Goal: Navigation & Orientation: Find specific page/section

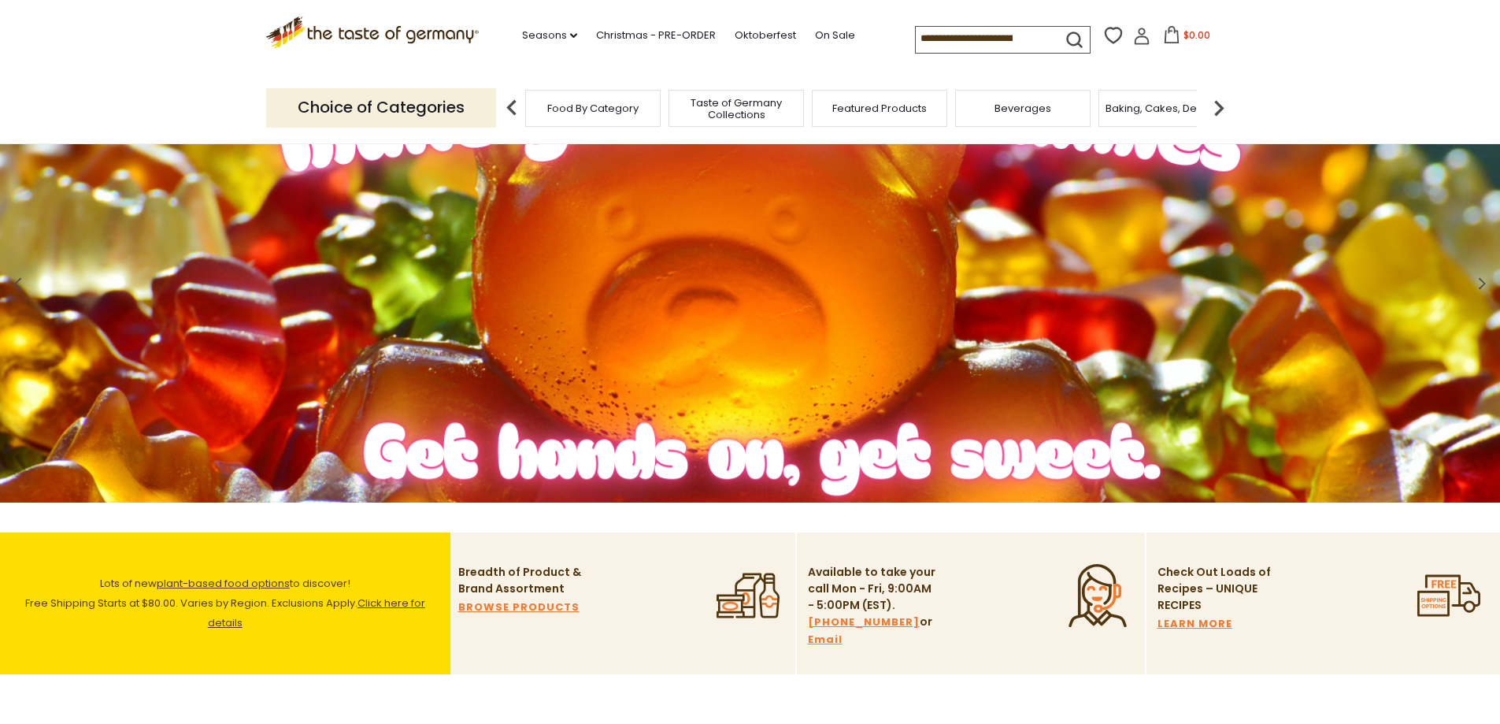
scroll to position [79, 0]
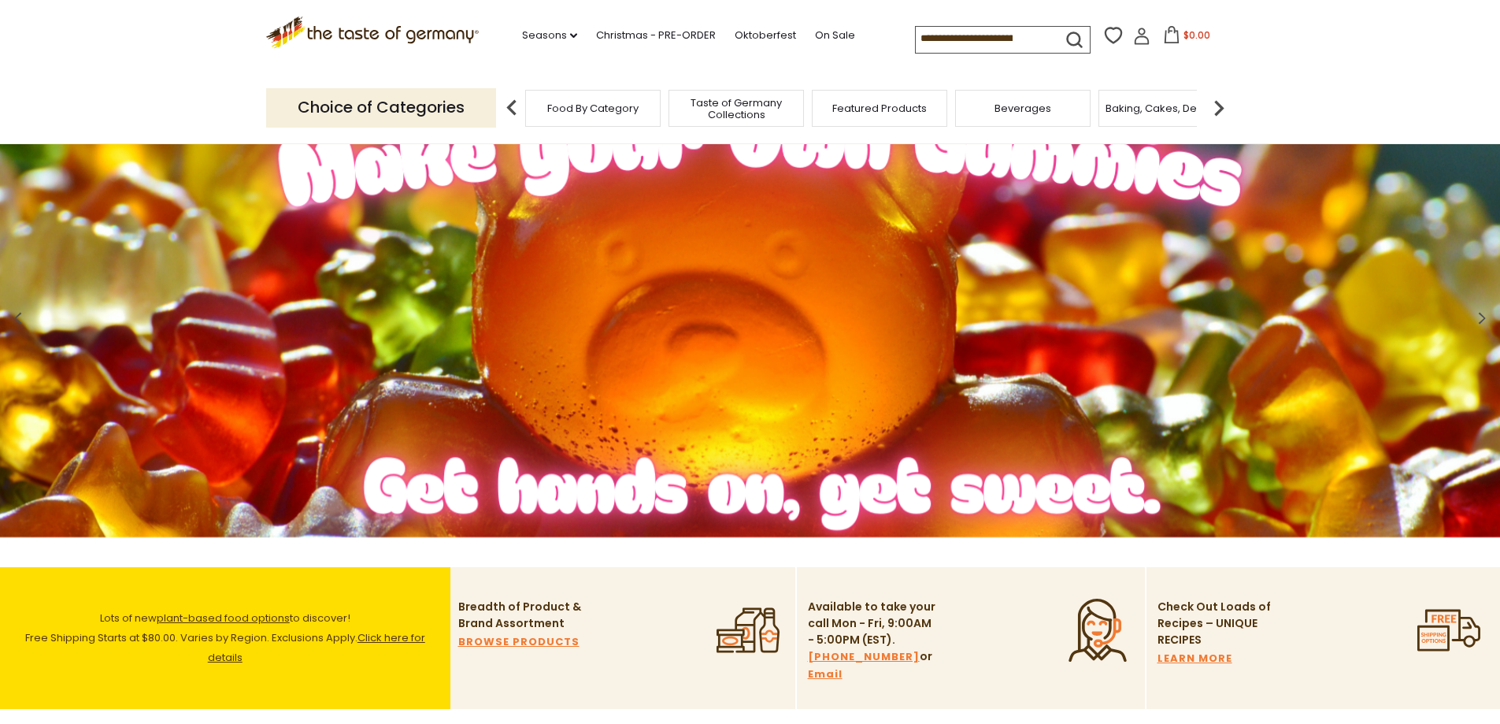
click at [551, 109] on span "Food By Category" at bounding box center [592, 108] width 91 height 12
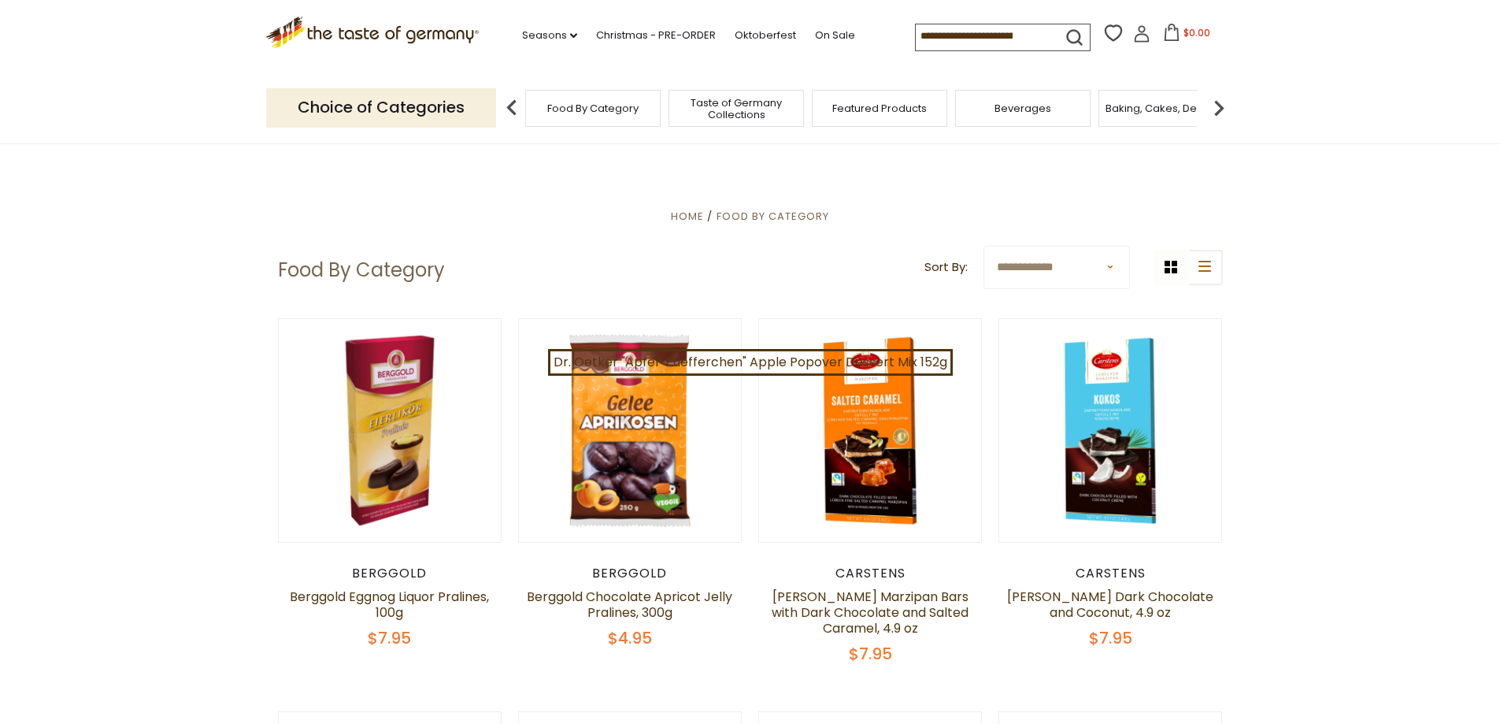
click at [744, 93] on div "Taste of Germany Collections" at bounding box center [735, 108] width 135 height 37
click at [744, 103] on span "Taste of Germany Collections" at bounding box center [736, 109] width 126 height 24
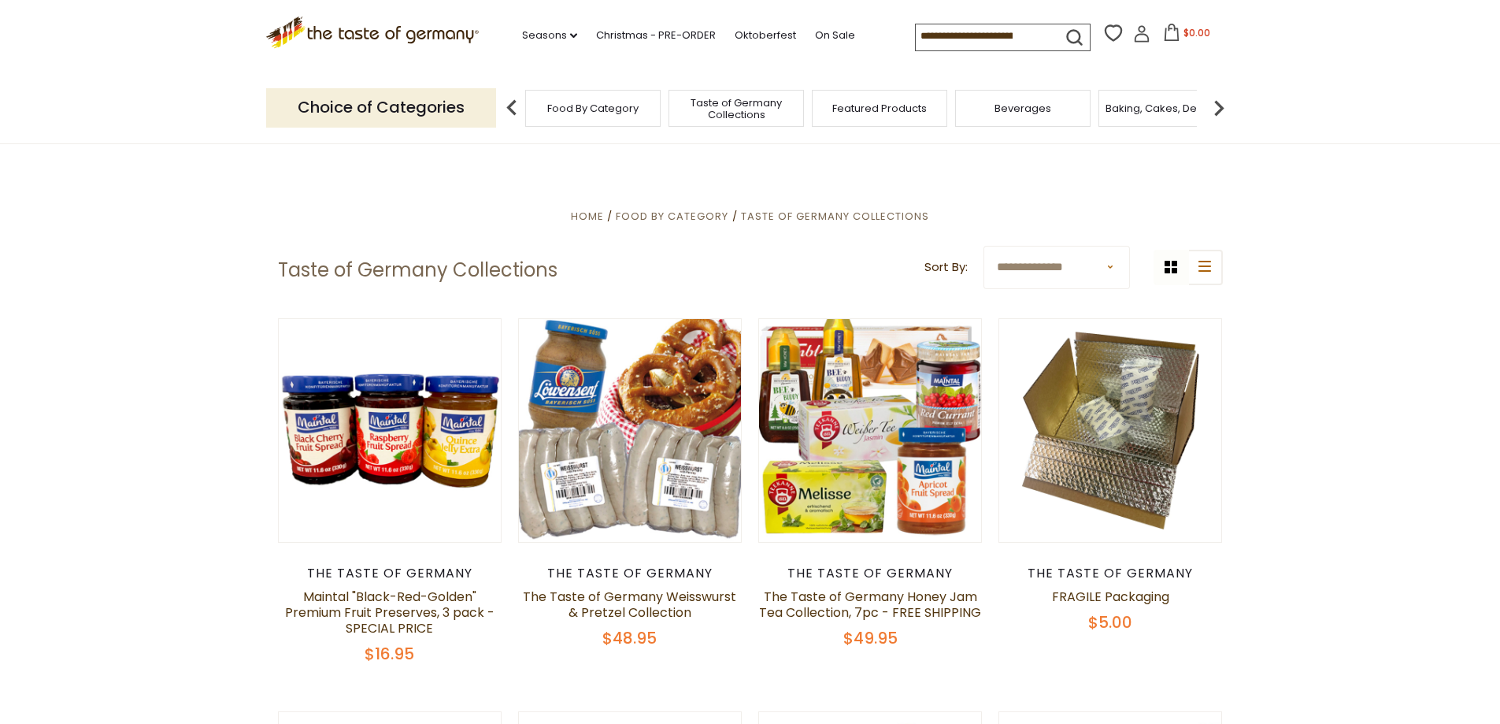
click at [1023, 108] on span "Beverages" at bounding box center [1022, 108] width 57 height 12
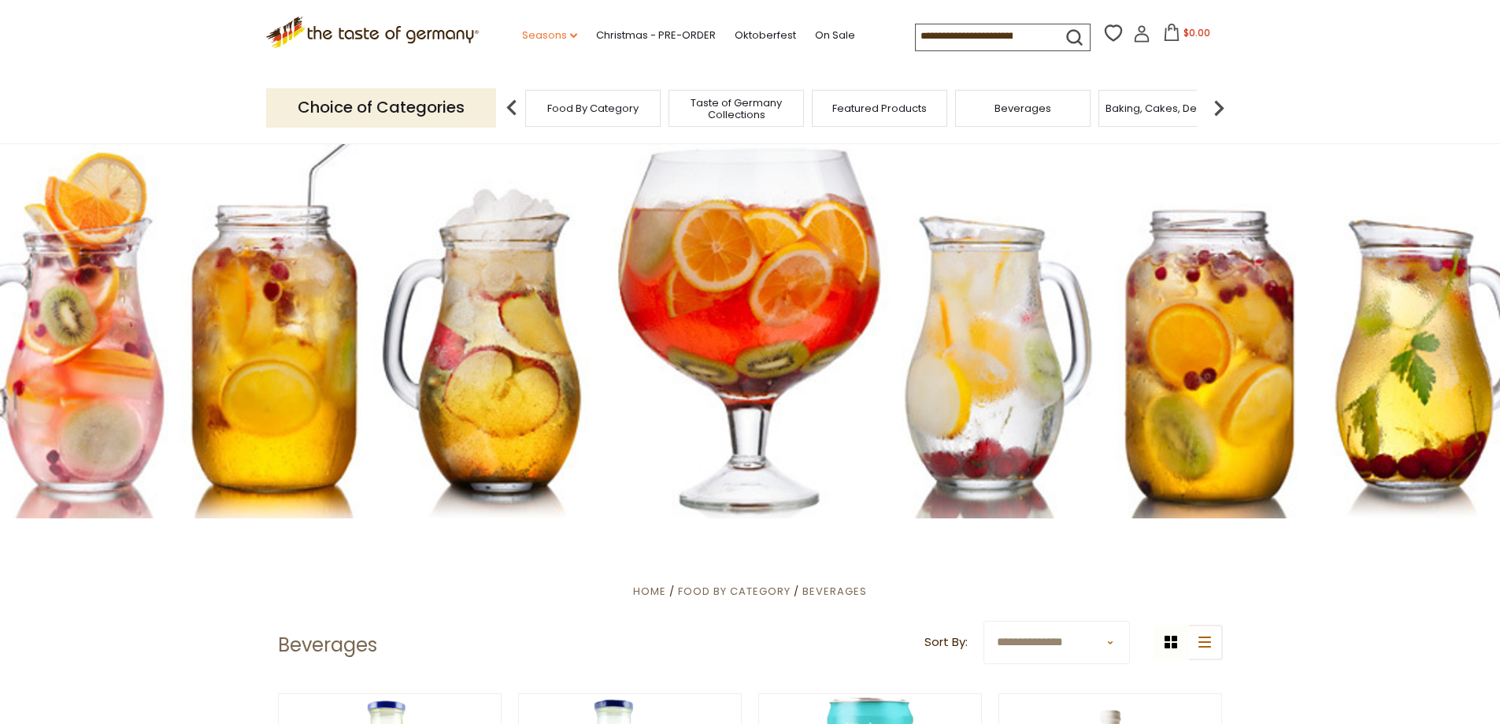
click at [570, 35] on icon "dropdown_arrow" at bounding box center [573, 36] width 7 height 6
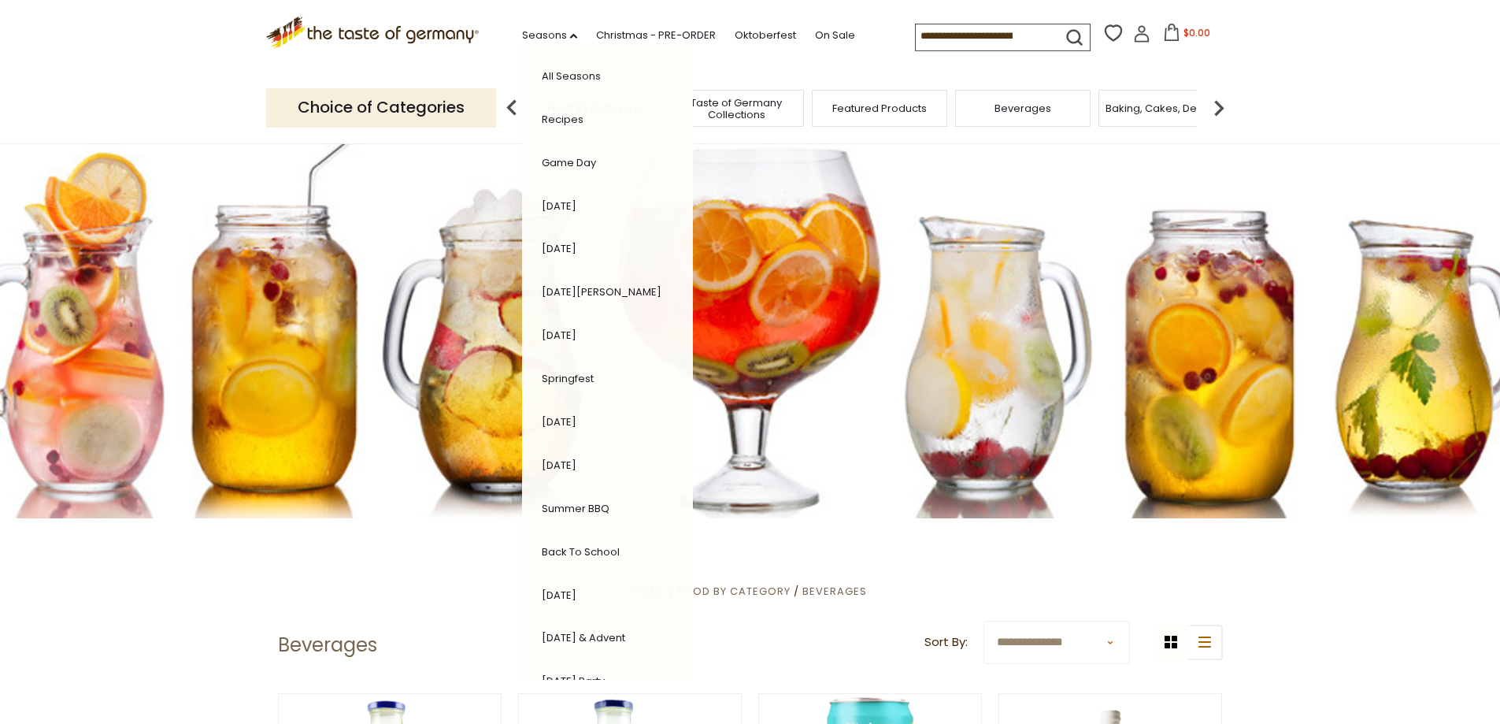
click at [769, 66] on div ".st0{fill:#EDD300;} .st1{fill:#D33E21;} .st0{fill:#EDD300;} .st1{fill:#D33E21;}…" at bounding box center [750, 36] width 968 height 72
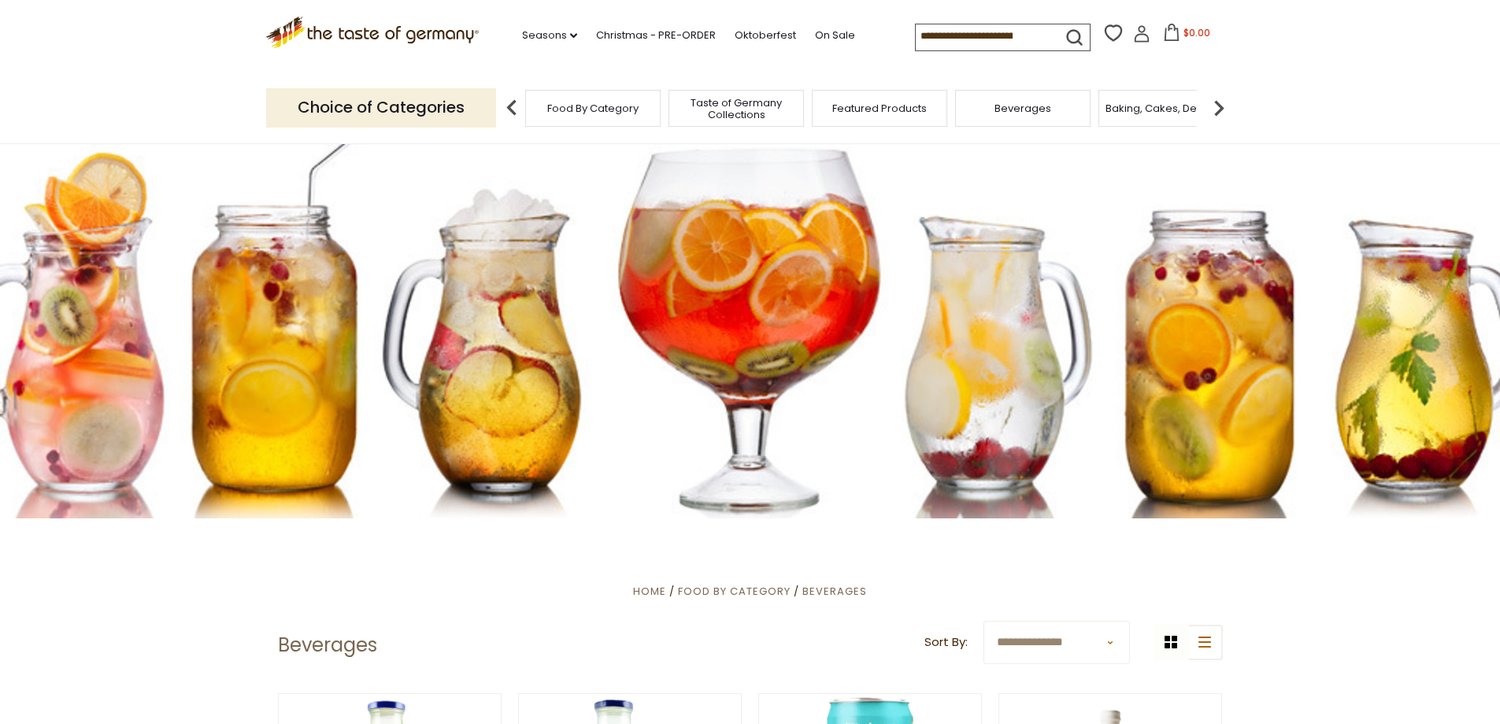
click at [513, 110] on img at bounding box center [511, 107] width 31 height 31
click at [546, 112] on div "Food By Category" at bounding box center [592, 108] width 135 height 37
click at [582, 113] on span "Food By Category" at bounding box center [592, 108] width 91 height 12
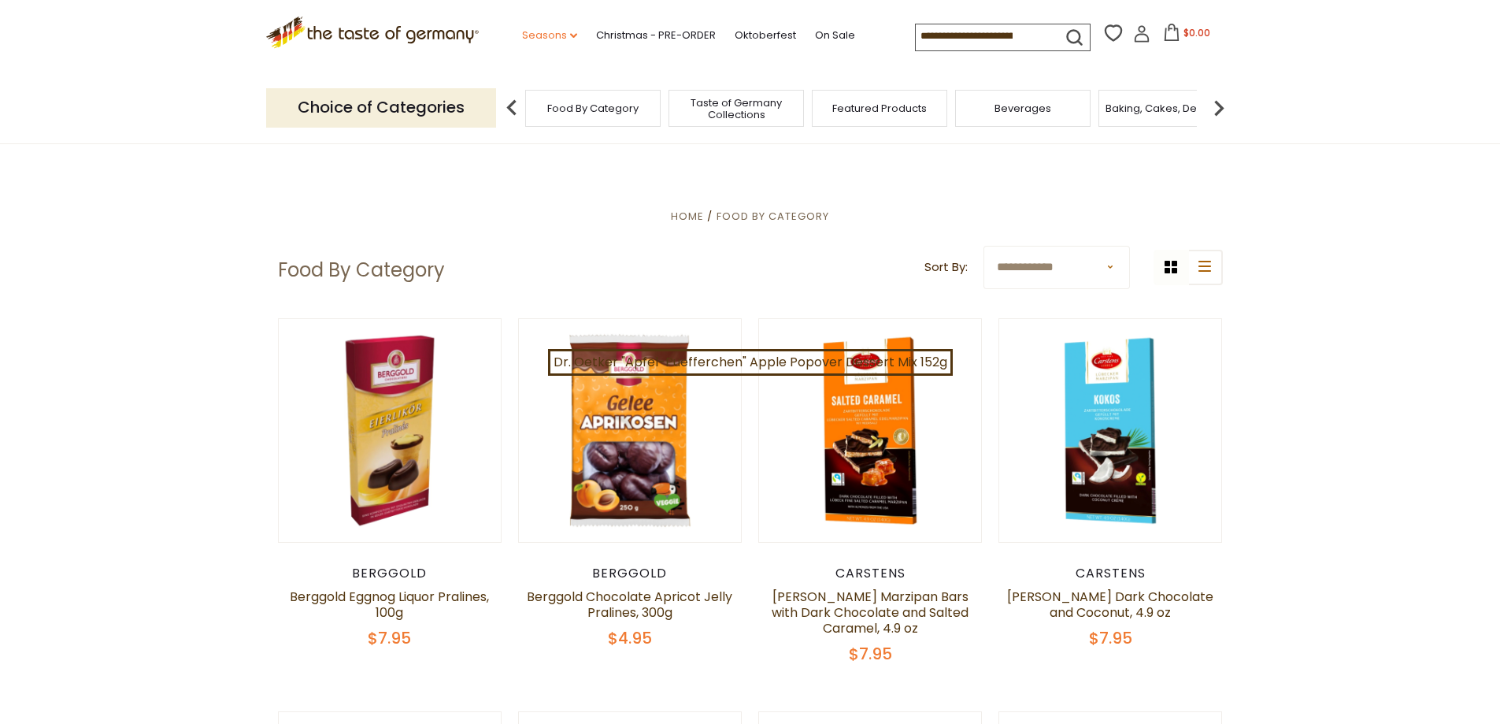
click at [570, 36] on icon at bounding box center [573, 35] width 7 height 5
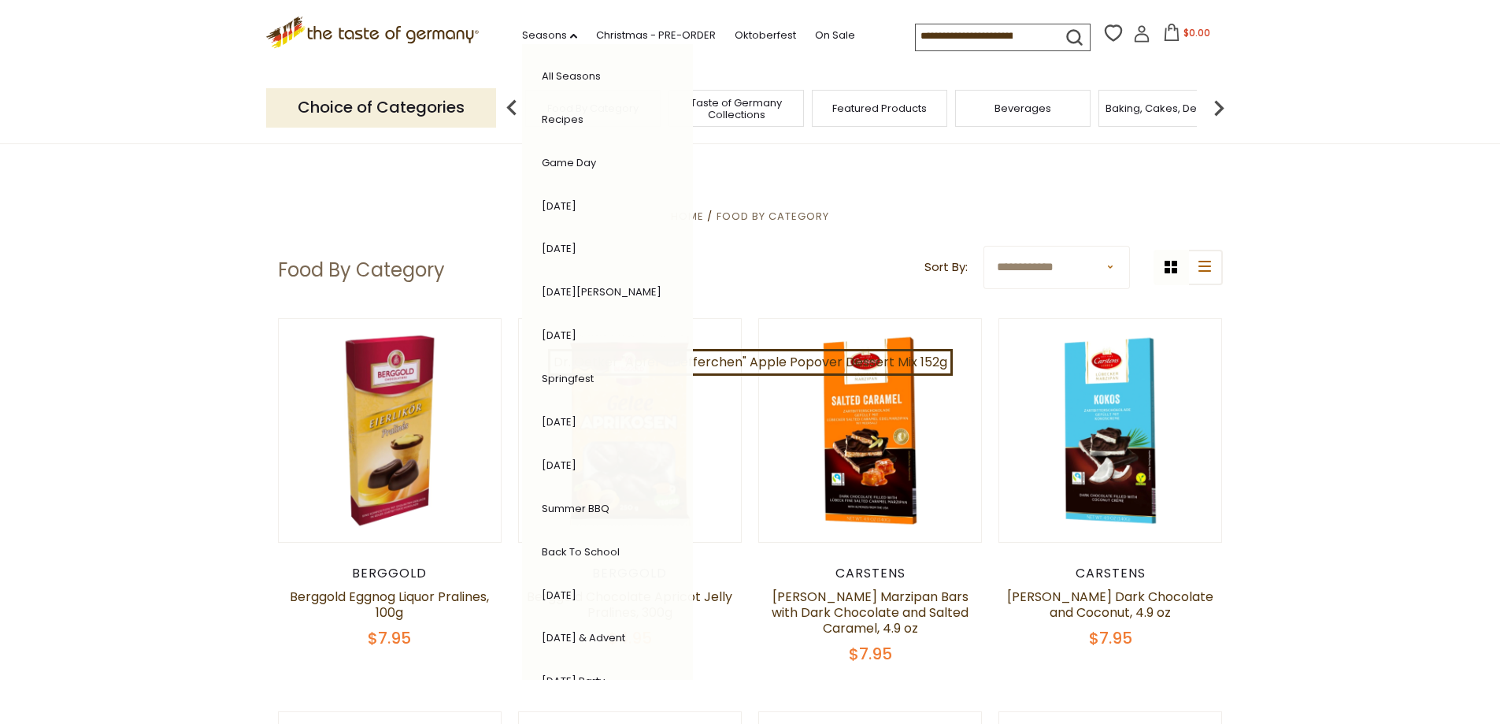
click at [387, 34] on icon ".st0{fill:#EDD300;} .st1{fill:#D33E21;}" at bounding box center [372, 33] width 213 height 32
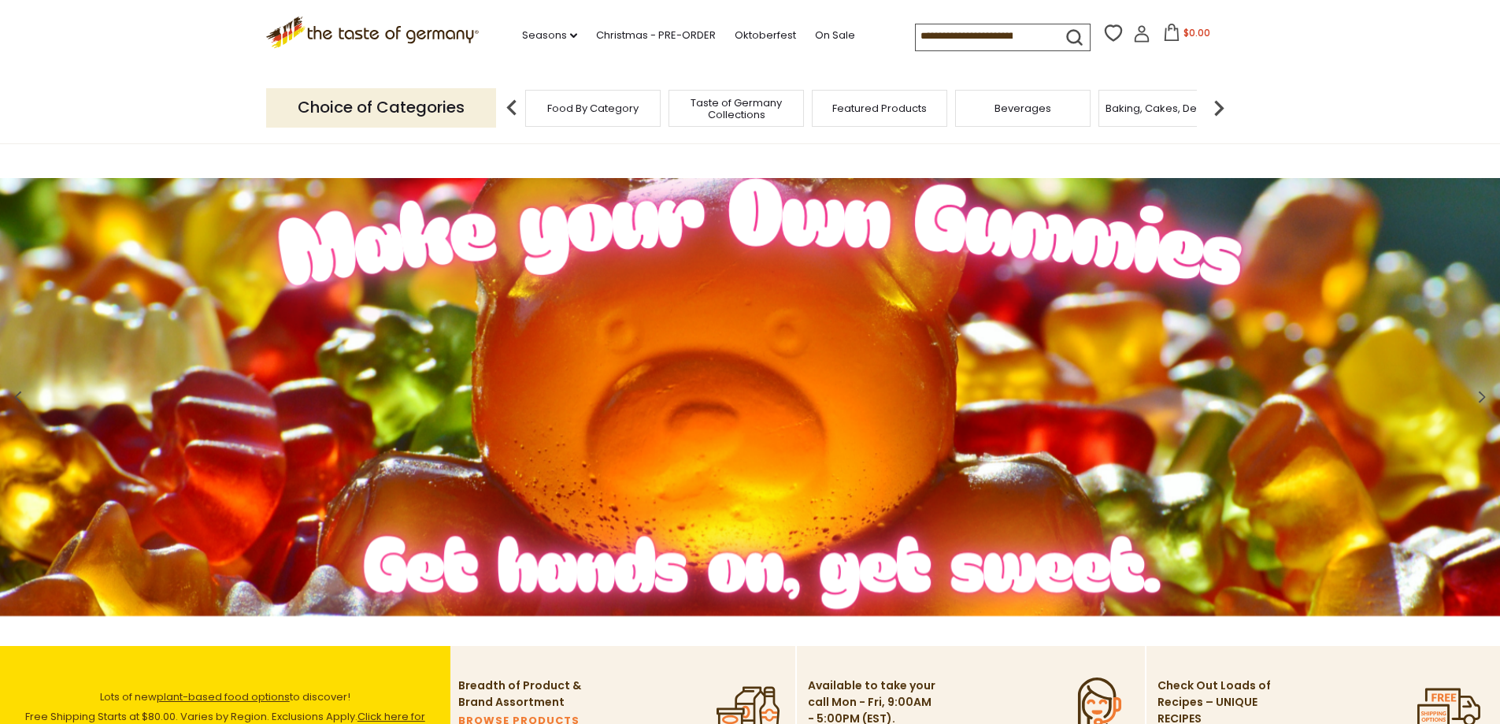
click at [611, 105] on span "Food By Category" at bounding box center [592, 108] width 91 height 12
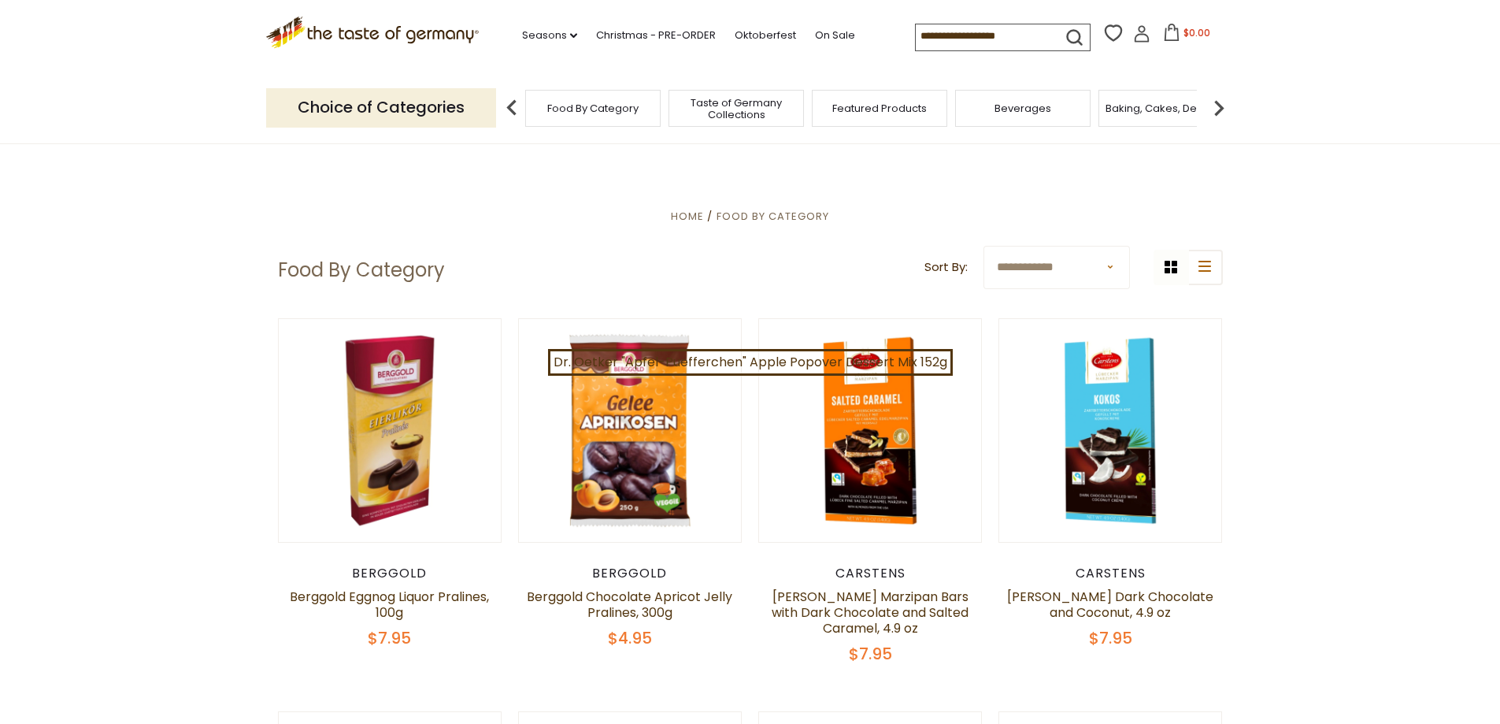
click at [1068, 273] on select "**********" at bounding box center [1056, 267] width 146 height 43
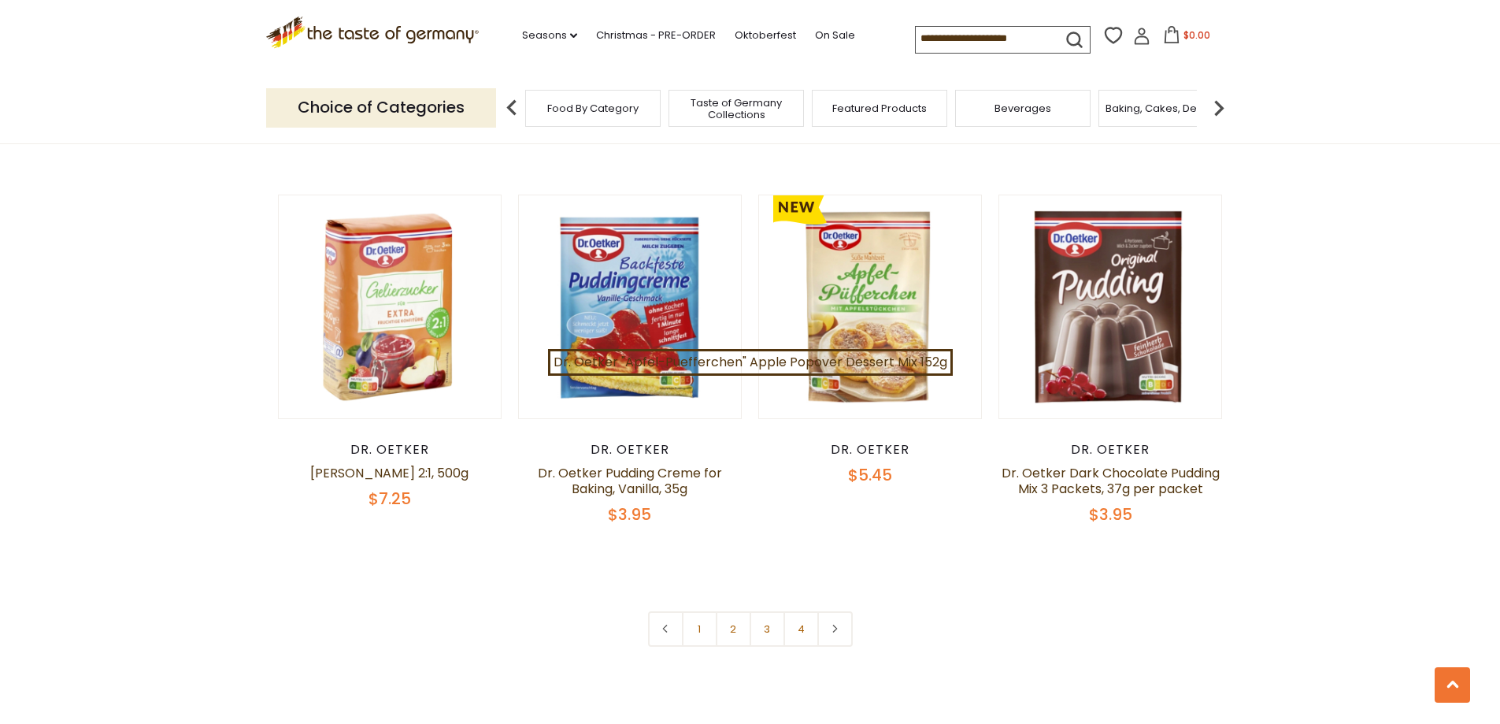
scroll to position [3288, 0]
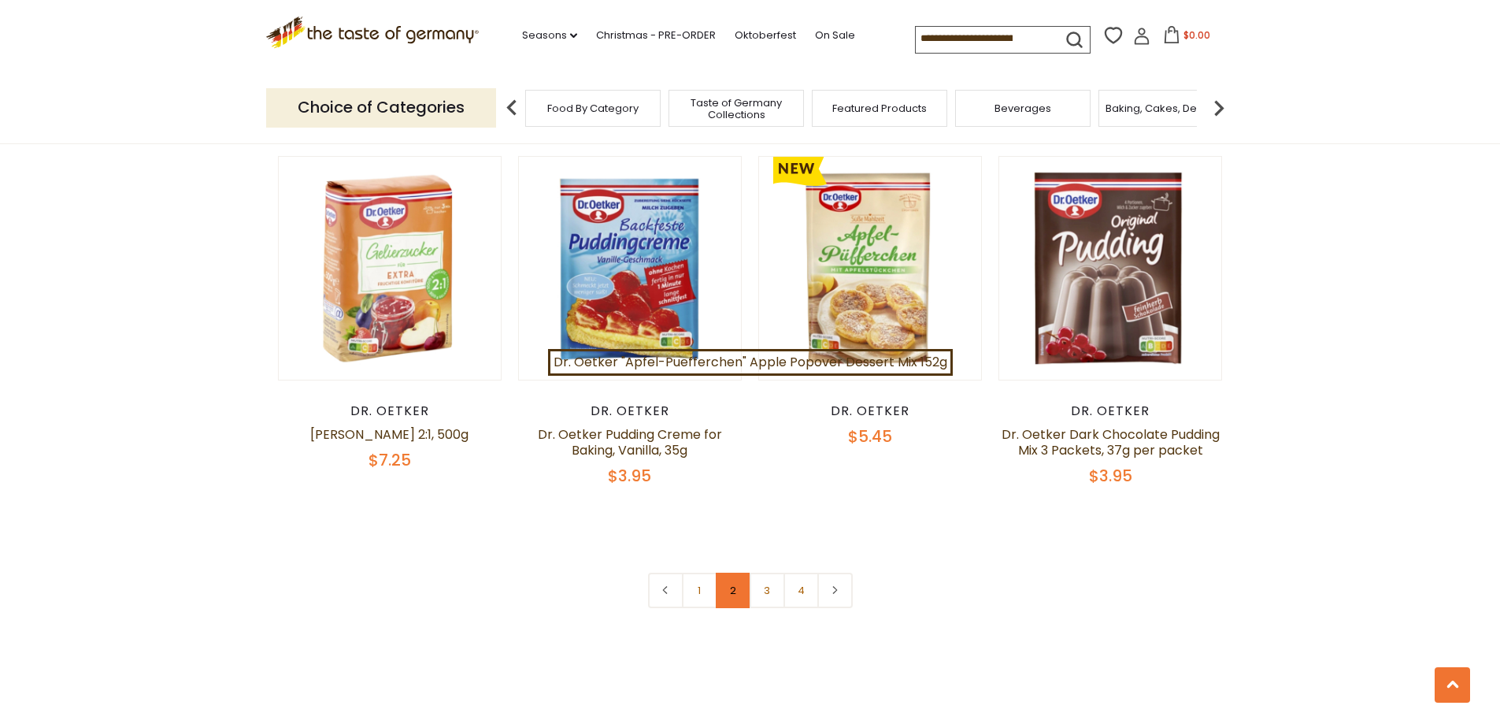
click at [737, 579] on link "2" at bounding box center [733, 589] width 35 height 35
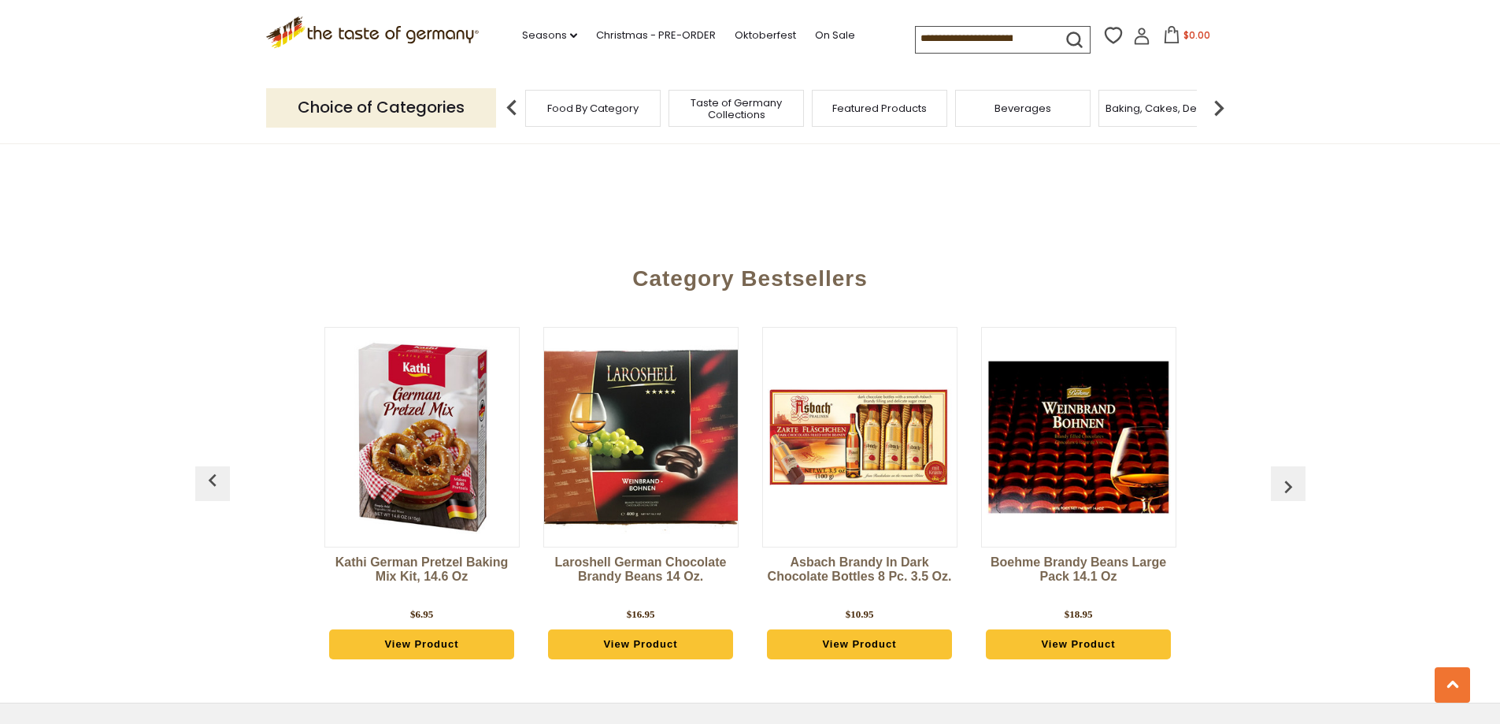
scroll to position [3631, 0]
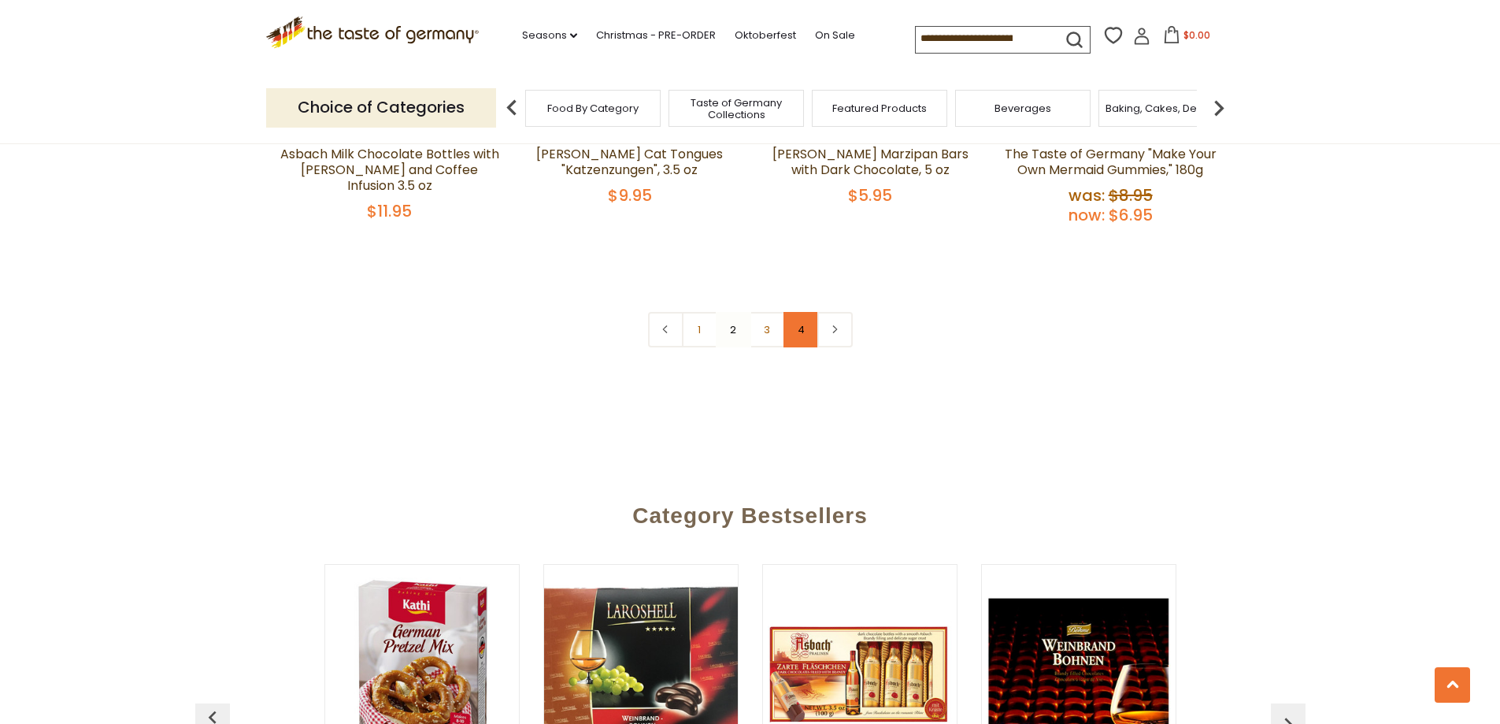
click at [801, 312] on link "4" at bounding box center [800, 329] width 35 height 35
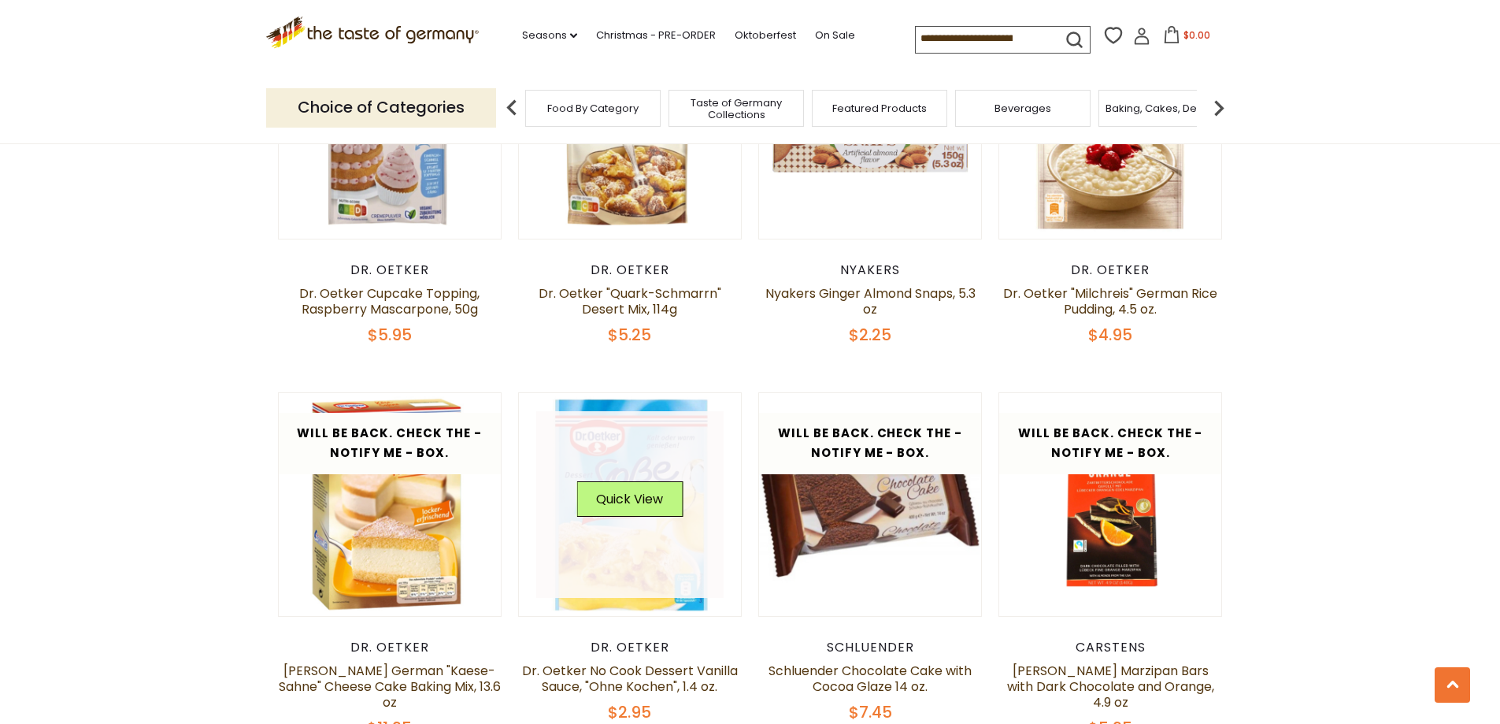
scroll to position [718, 0]
